Goal: Task Accomplishment & Management: Manage account settings

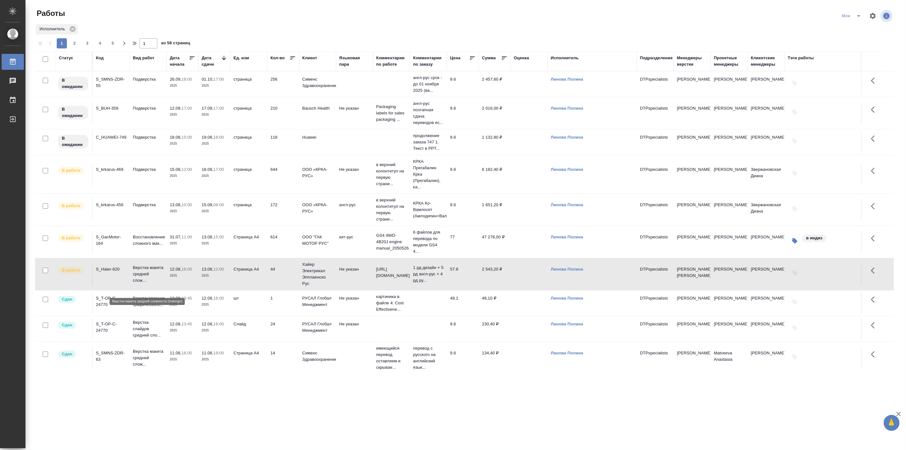
click at [147, 282] on p "Верстка макета средней слож..." at bounding box center [148, 273] width 31 height 19
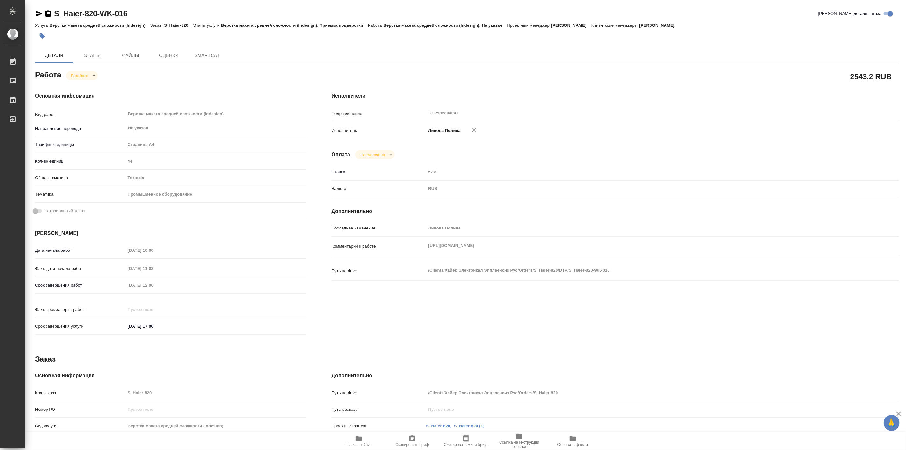
type textarea "x"
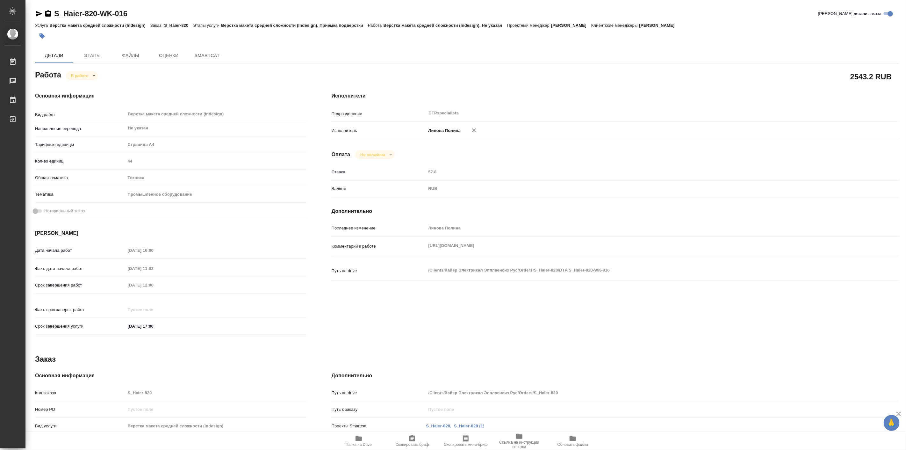
type textarea "x"
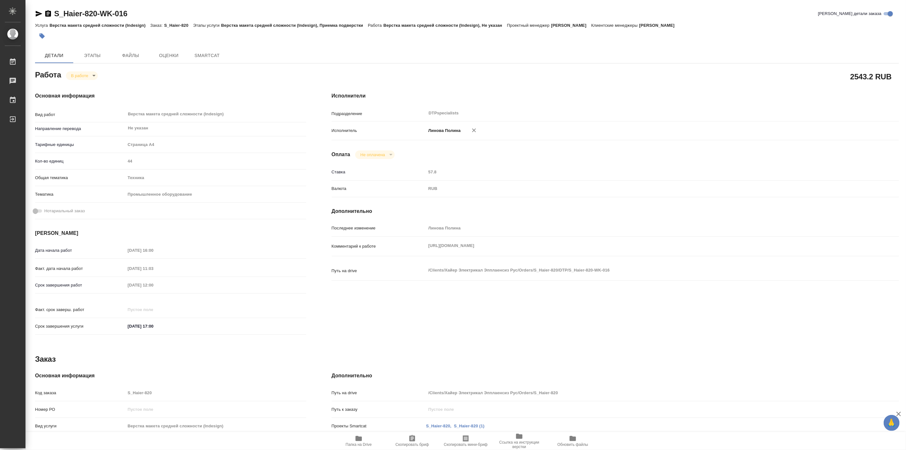
type textarea "x"
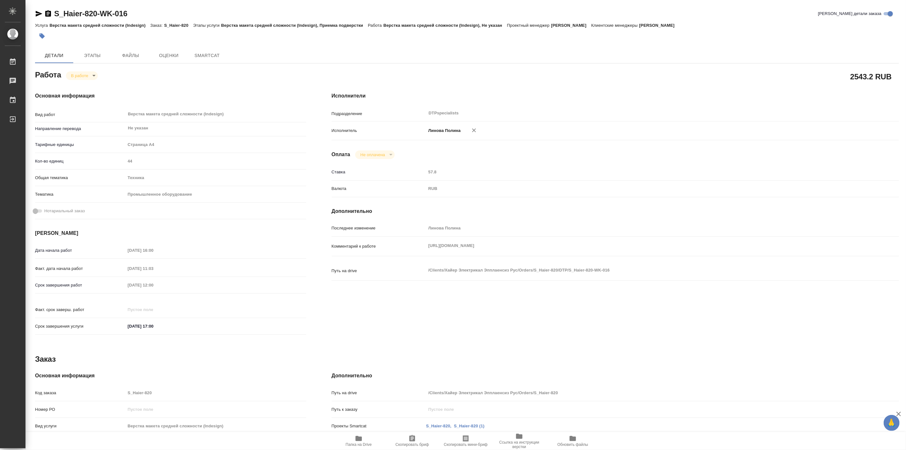
type textarea "x"
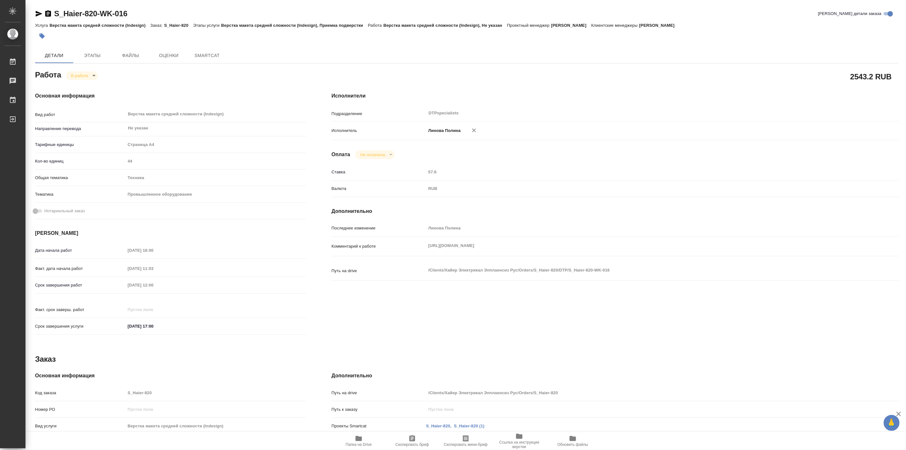
type textarea "x"
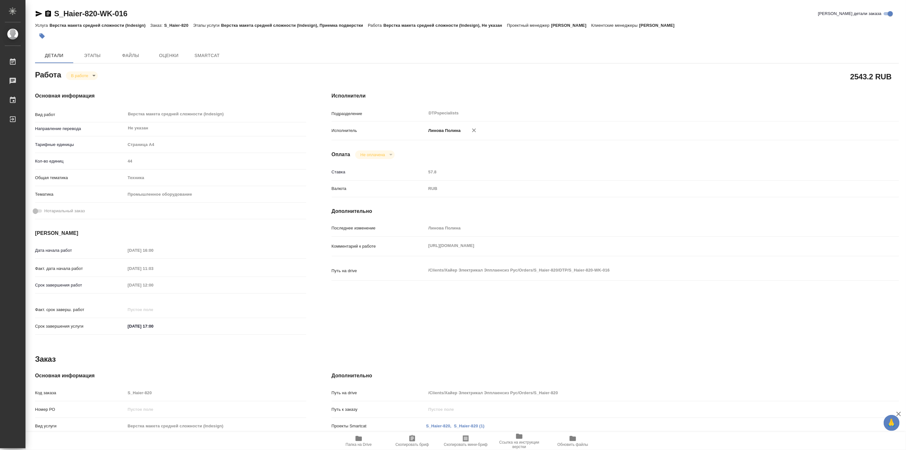
type textarea "x"
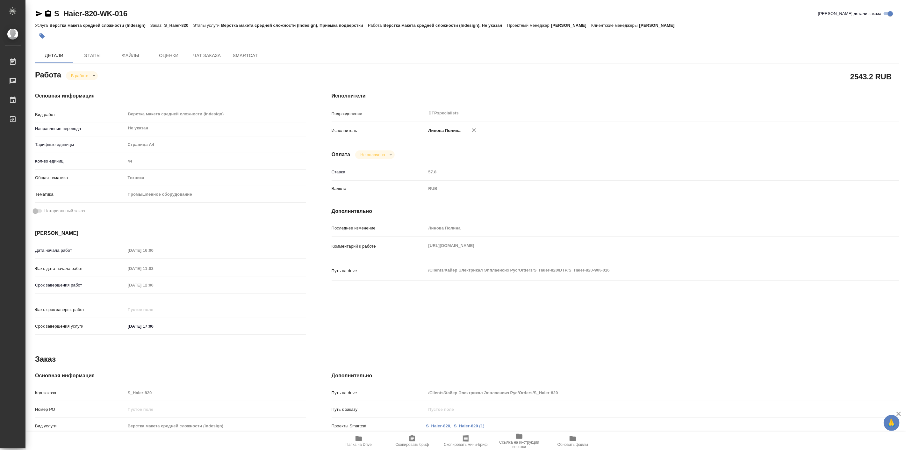
type textarea "x"
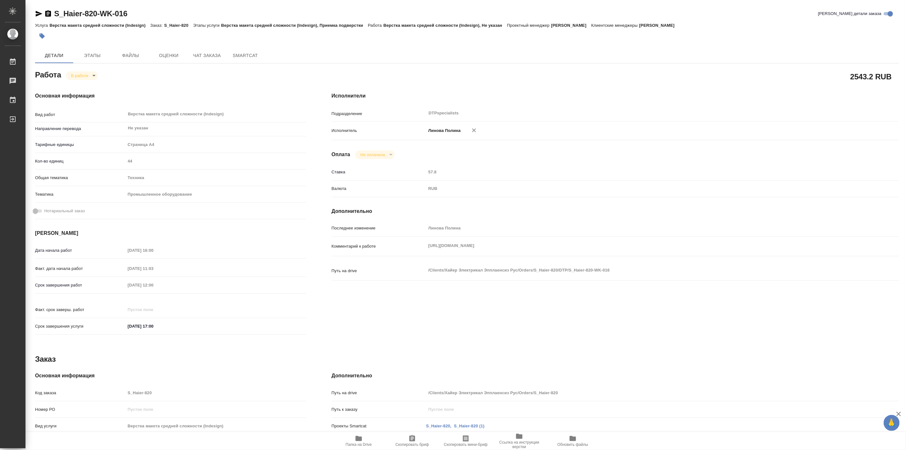
click at [358, 443] on span "Папка на Drive" at bounding box center [359, 444] width 26 height 4
type textarea "x"
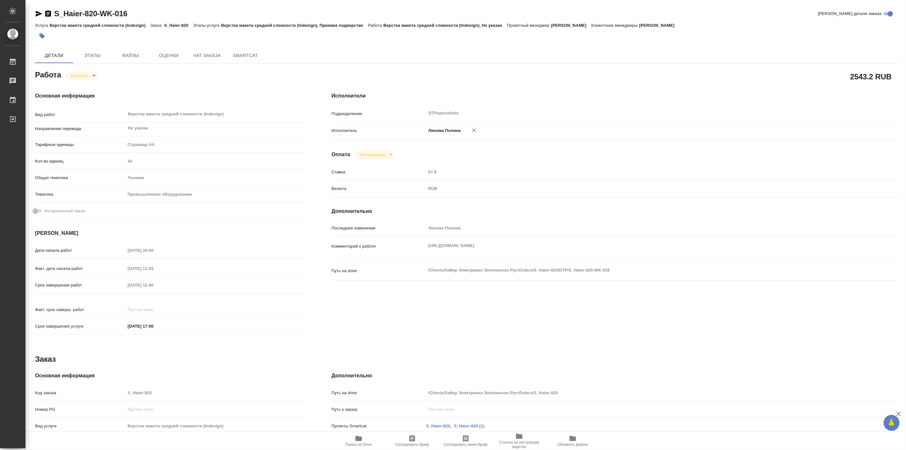
type textarea "x"
click at [201, 59] on span "Чат заказа" at bounding box center [207, 56] width 31 height 8
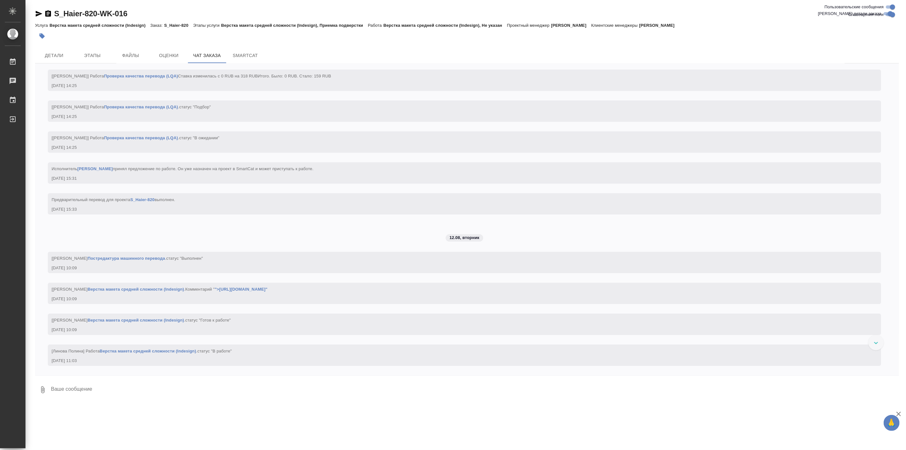
scroll to position [5973, 0]
click at [54, 56] on span "Детали" at bounding box center [54, 56] width 31 height 8
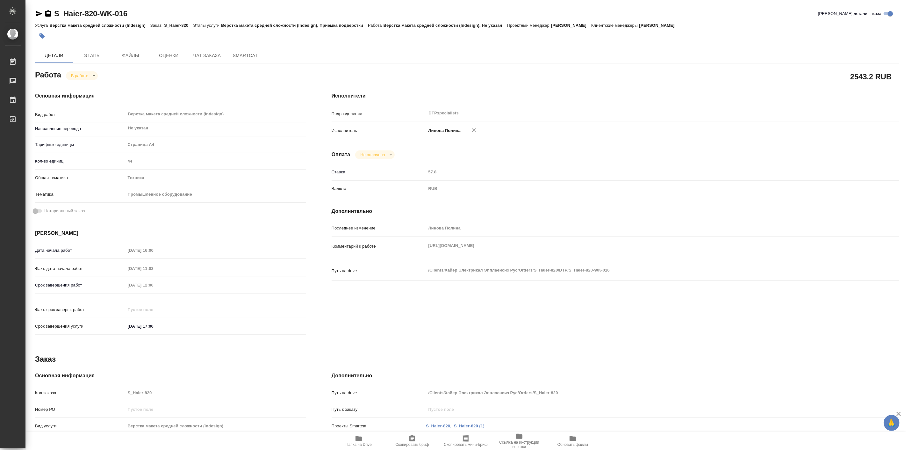
type textarea "x"
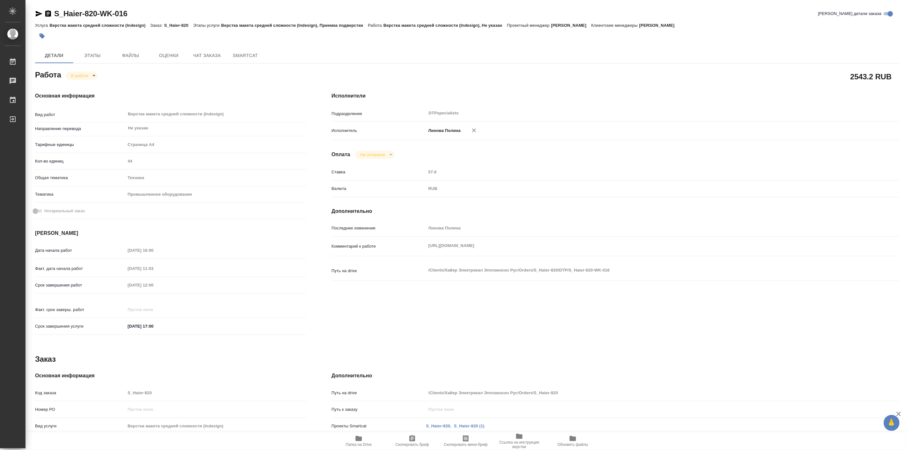
type textarea "x"
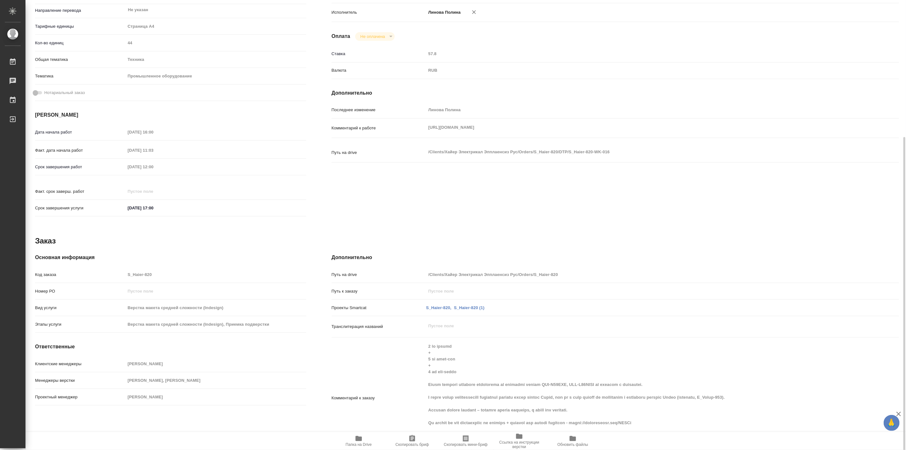
scroll to position [145, 0]
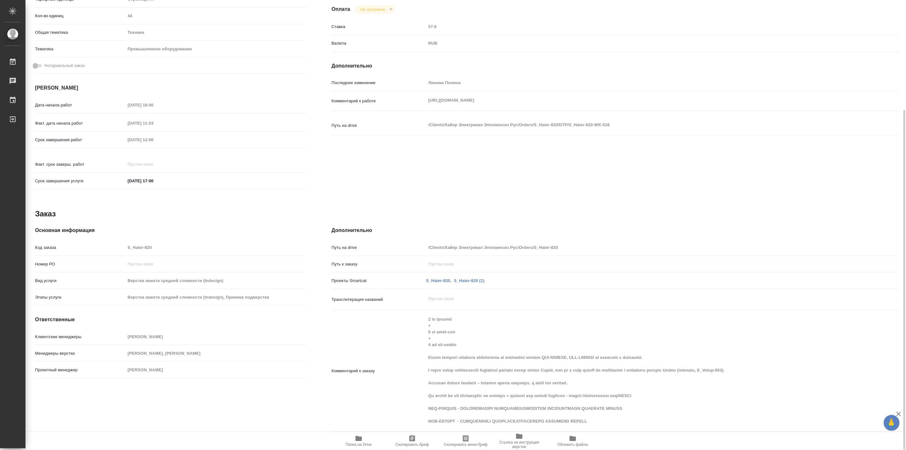
type textarea "x"
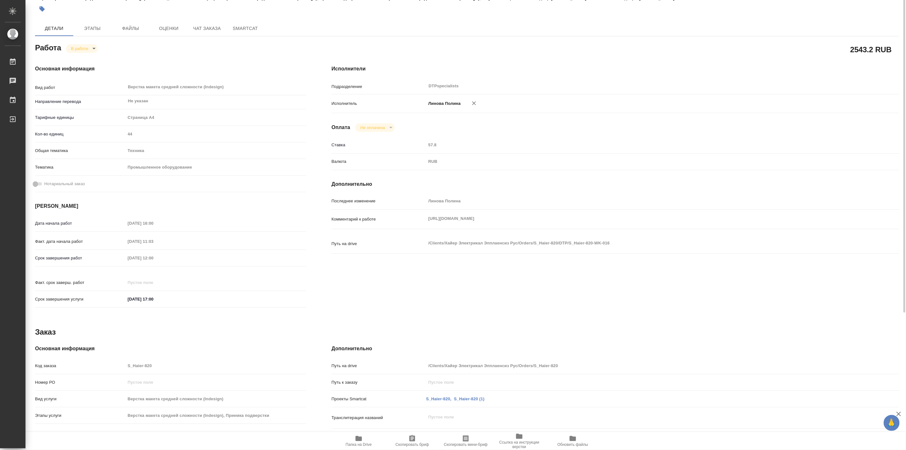
scroll to position [0, 0]
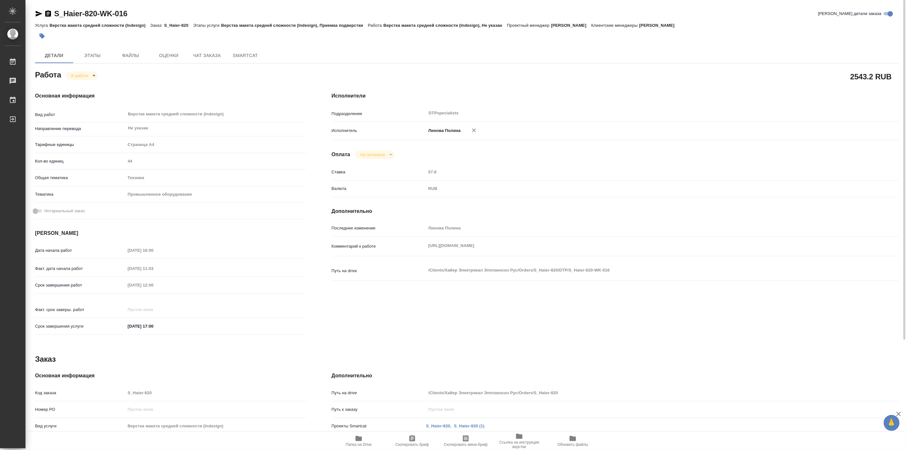
click at [89, 72] on body "🙏 .cls-1 fill:#fff; AWATERA Linova Polina Работы 0 Чаты График Выйти S_Haier-82…" at bounding box center [453, 225] width 906 height 450
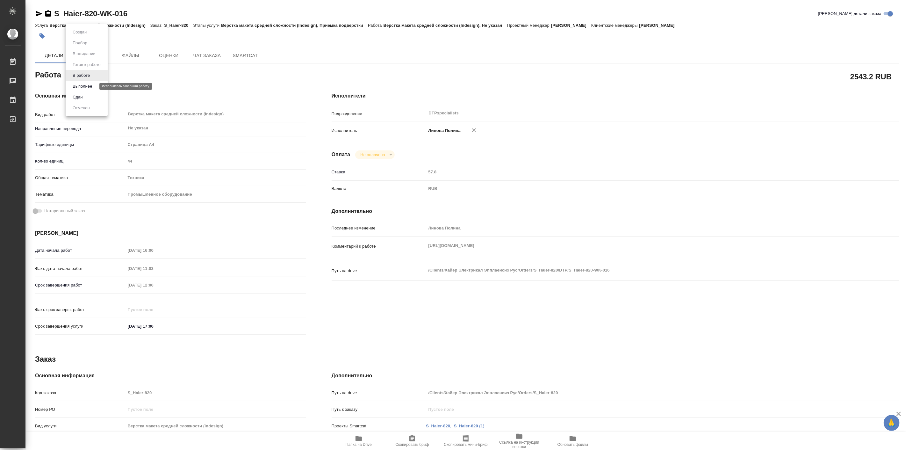
click at [92, 85] on button "Выполнен" at bounding box center [82, 86] width 23 height 7
type textarea "x"
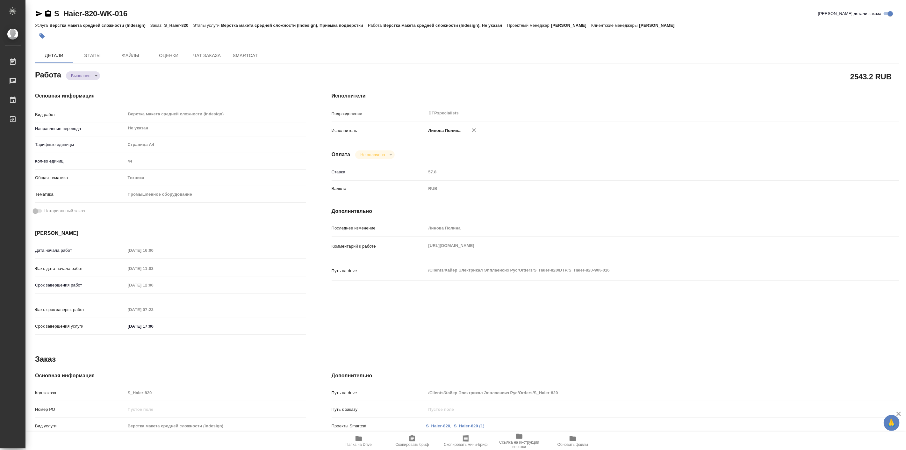
type textarea "x"
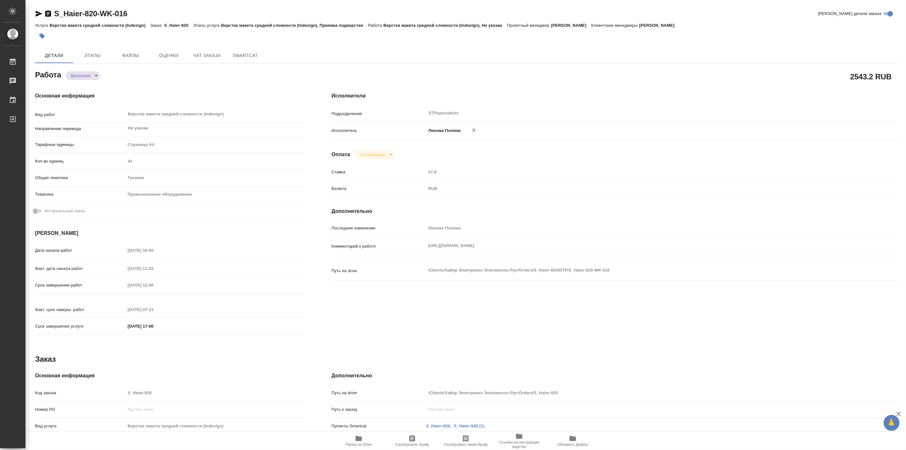
type textarea "x"
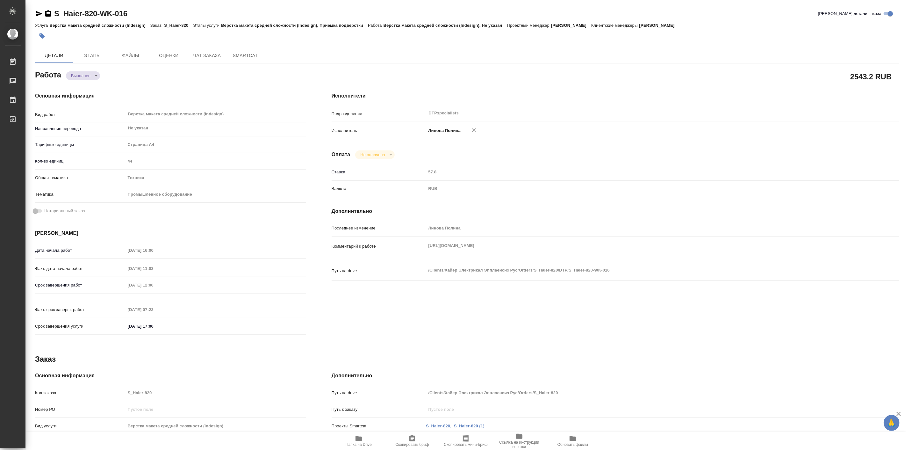
type textarea "x"
click at [39, 11] on icon "button" at bounding box center [39, 14] width 8 height 8
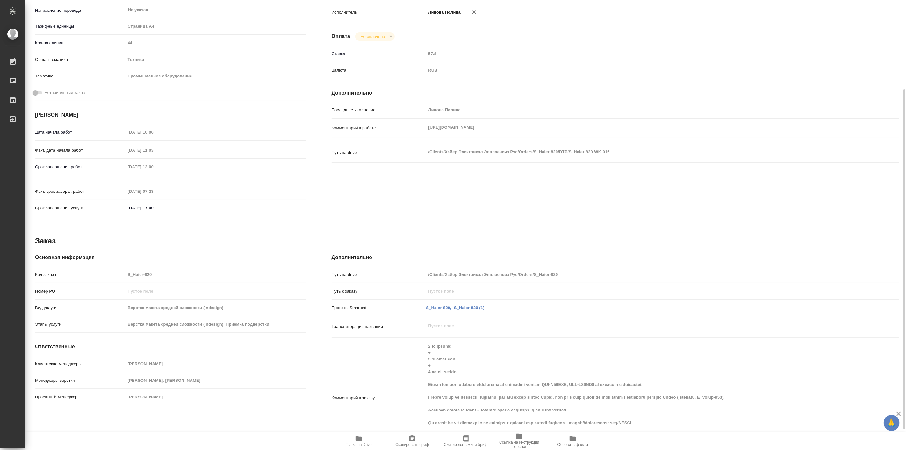
scroll to position [145, 0]
